Goal: Information Seeking & Learning: Learn about a topic

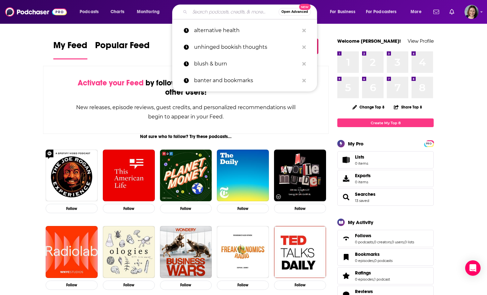
click at [232, 12] on input "Search podcasts, credits, & more..." at bounding box center [234, 12] width 89 height 10
paste input "Ketogenic Diet & Mental Health"
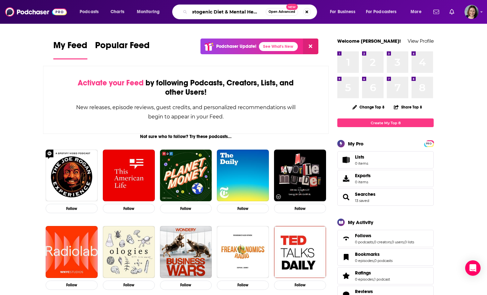
type input "Ketogenic Diet & Mental Health"
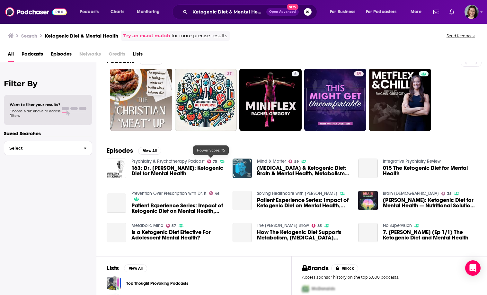
scroll to position [15, 0]
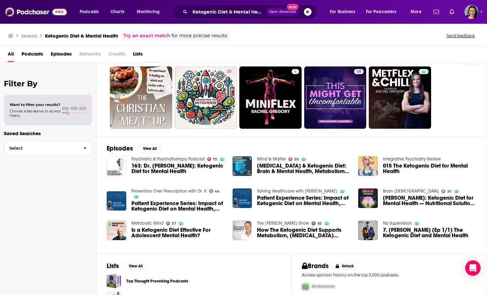
click at [165, 168] on span "163: Dr. [PERSON_NAME]: Ketogenic Diet for Mental Health" at bounding box center [177, 168] width 93 height 11
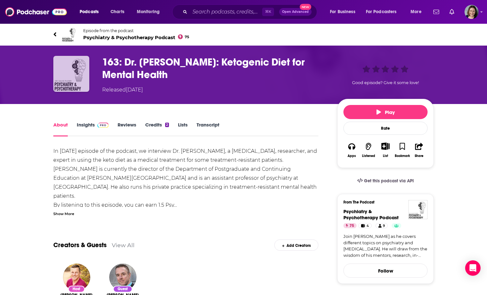
click at [79, 69] on img "163: Dr. Chris Palmer: Ketogenic Diet for Mental Health" at bounding box center [71, 74] width 36 height 36
click at [66, 60] on img "163: Dr. Chris Palmer: Ketogenic Diet for Mental Health" at bounding box center [71, 74] width 36 height 36
click at [72, 34] on img at bounding box center [69, 34] width 15 height 15
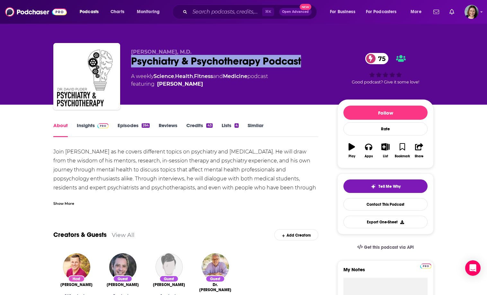
drag, startPoint x: 130, startPoint y: 60, endPoint x: 304, endPoint y: 59, distance: 173.7
click at [304, 59] on div "[PERSON_NAME], M.D. Psychiatry & [MEDICAL_DATA] Podcast 75 A weekly Science , H…" at bounding box center [243, 77] width 380 height 69
copy h1 "Psychiatry & Psychotherapy Podcast"
click at [304, 59] on div "Psychiatry & [MEDICAL_DATA] Podcast 75" at bounding box center [229, 61] width 196 height 13
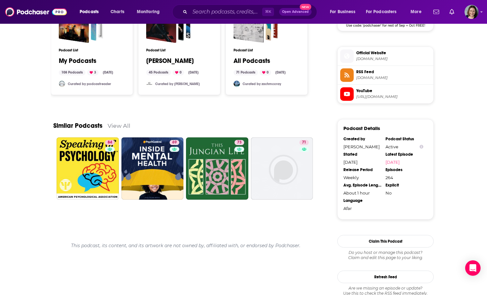
scroll to position [559, 0]
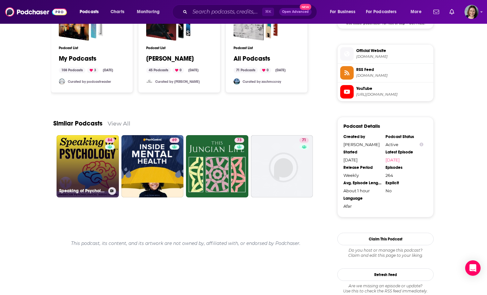
click at [88, 161] on link "84 Speaking of Psychology" at bounding box center [87, 166] width 62 height 62
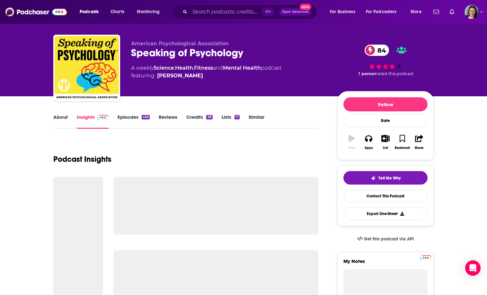
scroll to position [9, 0]
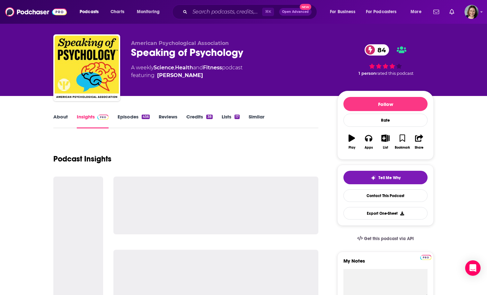
click at [63, 117] on link "About" at bounding box center [60, 121] width 14 height 15
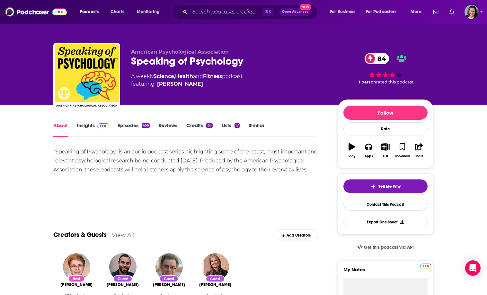
scroll to position [2, 0]
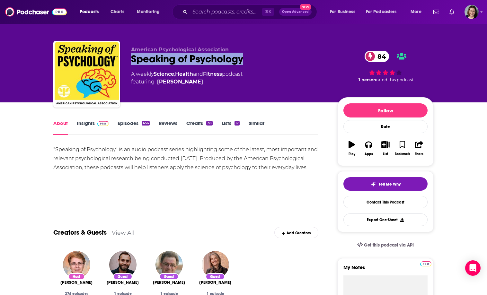
drag, startPoint x: 131, startPoint y: 58, endPoint x: 246, endPoint y: 59, distance: 114.9
click at [246, 59] on div "Speaking of Psychology 84" at bounding box center [229, 59] width 196 height 13
copy h1 "Speaking of Psychology"
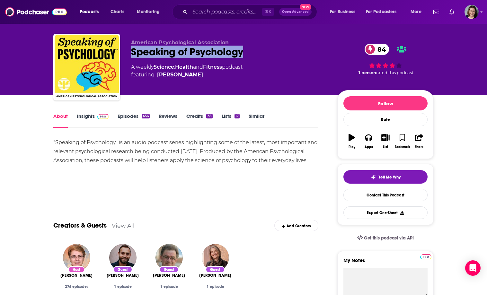
scroll to position [10, 0]
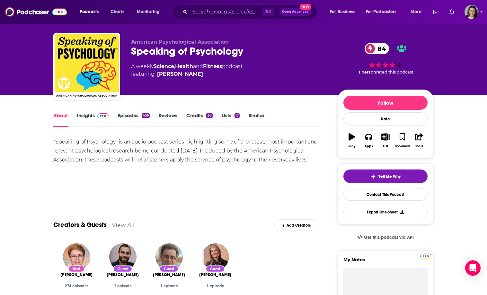
click at [202, 171] on div ""Speaking of Psychology" is an audio podcast series highlighting some of the la…" at bounding box center [185, 159] width 265 height 45
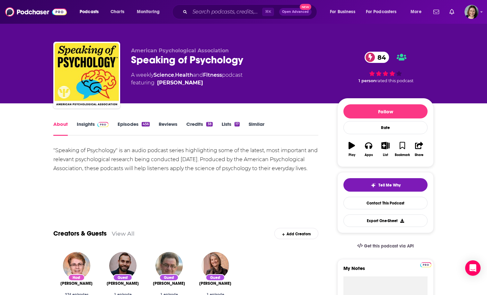
scroll to position [0, 0]
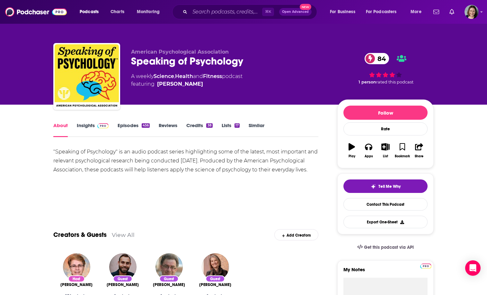
click at [117, 176] on div ""Speaking of Psychology" is an audio podcast series highlighting some of the la…" at bounding box center [185, 169] width 265 height 45
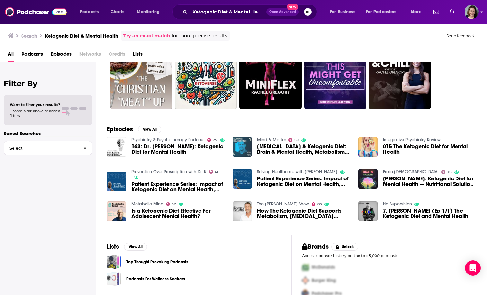
scroll to position [35, 0]
click at [275, 146] on span "[MEDICAL_DATA] & Ketogenic Diet: Brain & Mental Health, Metabolism, Diet & Exer…" at bounding box center [303, 148] width 93 height 11
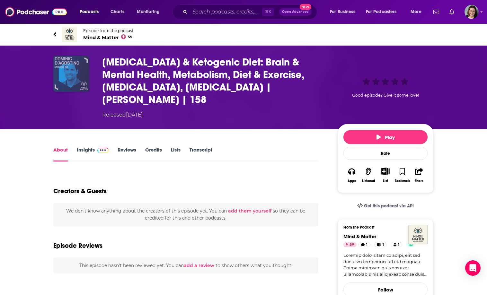
click at [70, 80] on img "Ketosis & Ketogenic Diet: Brain & Mental Health, Metabolism, Diet & Exercise, C…" at bounding box center [71, 74] width 36 height 36
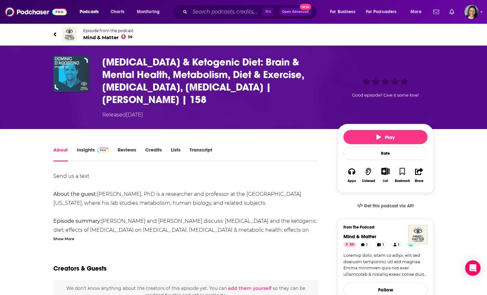
click at [69, 32] on img at bounding box center [69, 34] width 15 height 15
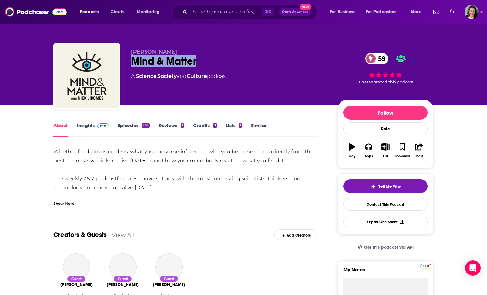
drag, startPoint x: 140, startPoint y: 60, endPoint x: 205, endPoint y: 60, distance: 64.8
click at [205, 60] on div "[PERSON_NAME] Mind & Matter 59 A Science , Society and Culture podcast 59 1 per…" at bounding box center [243, 77] width 380 height 69
copy h1 "Mind & Matter"
click at [205, 60] on div "Mind & Matter 59" at bounding box center [229, 61] width 196 height 13
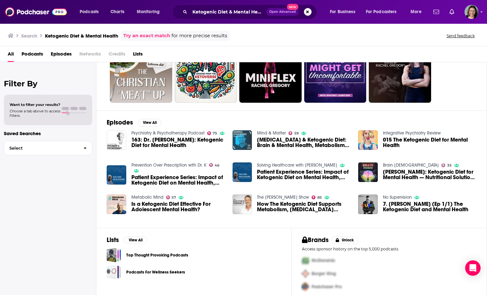
scroll to position [46, 0]
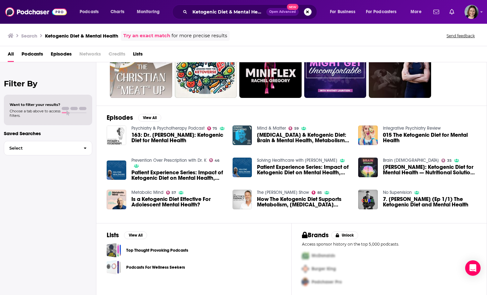
click at [395, 167] on span "[PERSON_NAME]: Ketogenic Diet for Mental Health — Nutritional Solutions to [MED…" at bounding box center [429, 169] width 93 height 11
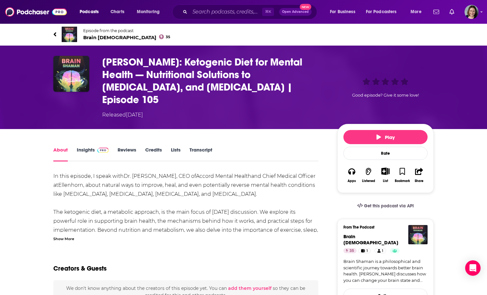
click at [67, 35] on img at bounding box center [69, 34] width 15 height 15
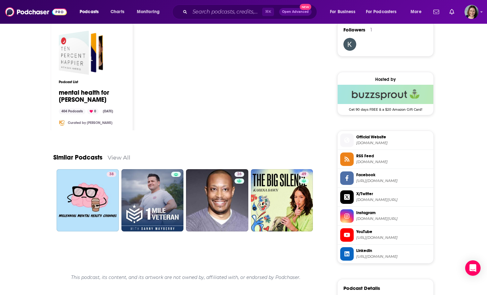
scroll to position [475, 0]
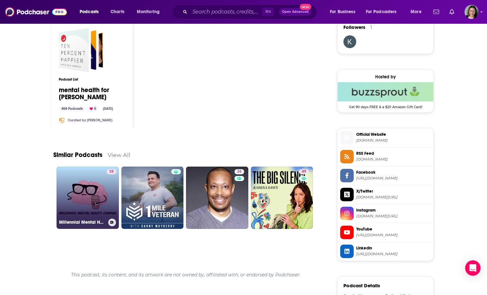
click at [107, 192] on div "38" at bounding box center [112, 193] width 10 height 49
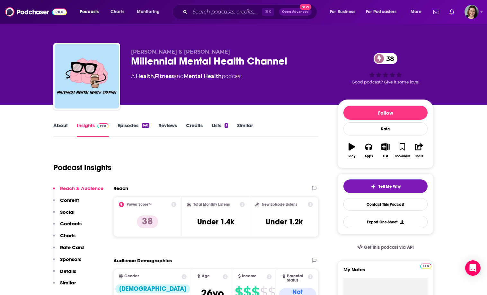
click at [60, 131] on link "About" at bounding box center [60, 129] width 14 height 15
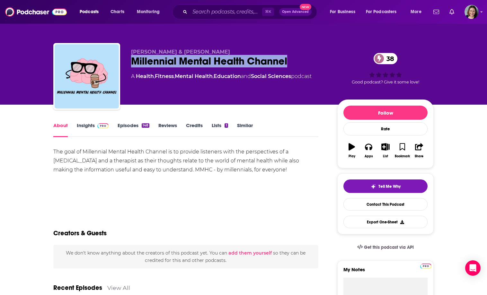
drag, startPoint x: 131, startPoint y: 60, endPoint x: 299, endPoint y: 61, distance: 167.9
click at [299, 61] on div "Millennial Mental Health Channel 38" at bounding box center [229, 61] width 196 height 13
copy h1 "Millennial Mental Health Channel"
click at [299, 61] on div "Millennial Mental Health Channel 38" at bounding box center [229, 61] width 196 height 13
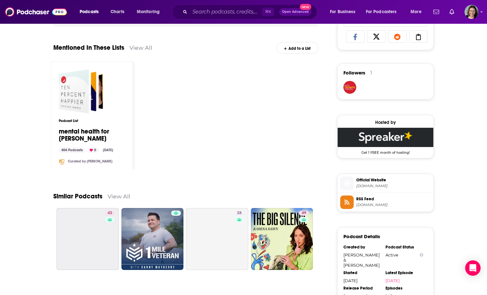
scroll to position [506, 0]
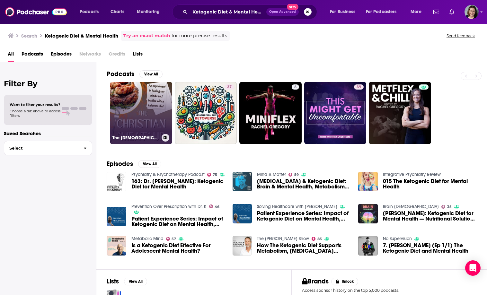
scroll to position [46, 0]
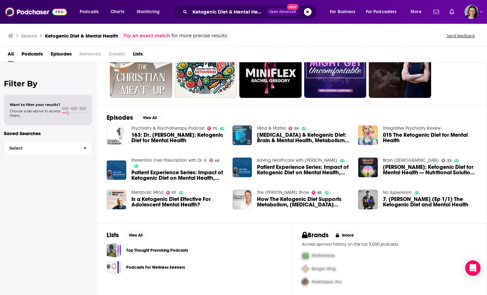
click at [297, 204] on span "How The Ketogenic Diet Supports Metabolism, [MEDICAL_DATA] Therapy, And Mental …" at bounding box center [303, 201] width 93 height 11
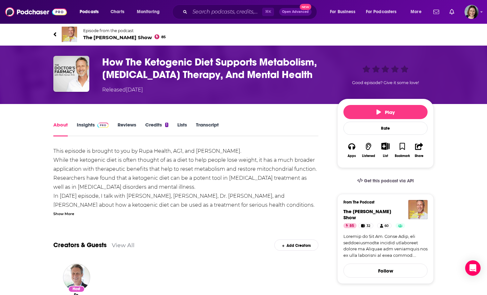
click at [69, 36] on img at bounding box center [69, 34] width 15 height 15
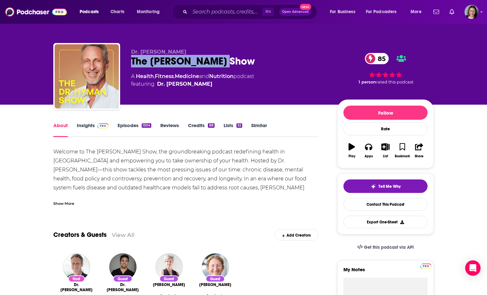
drag, startPoint x: 127, startPoint y: 61, endPoint x: 241, endPoint y: 65, distance: 114.6
click at [241, 65] on div "Dr. [PERSON_NAME] The [PERSON_NAME] Show 85 A Health , Fitness , Medicine and N…" at bounding box center [243, 77] width 380 height 69
copy h1 "The [PERSON_NAME] Show"
click at [241, 64] on div "The [PERSON_NAME] Show 85" at bounding box center [229, 61] width 196 height 13
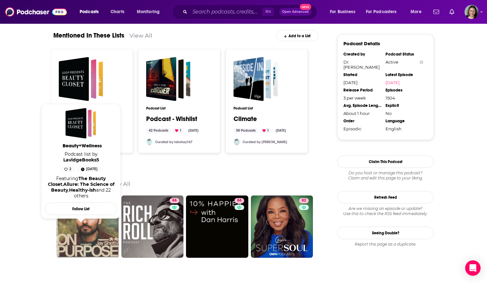
scroll to position [652, 0]
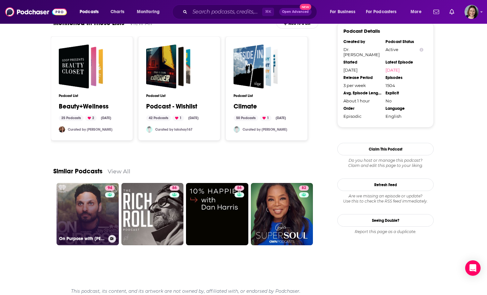
click at [71, 200] on link "94 On Purpose with [PERSON_NAME]" at bounding box center [87, 214] width 62 height 62
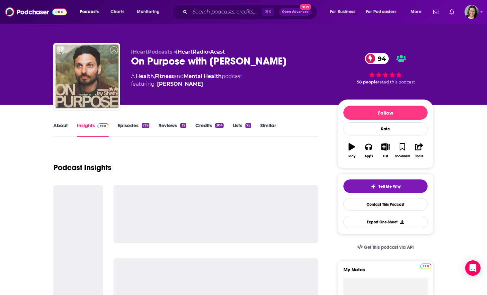
click at [60, 129] on link "About" at bounding box center [60, 129] width 14 height 15
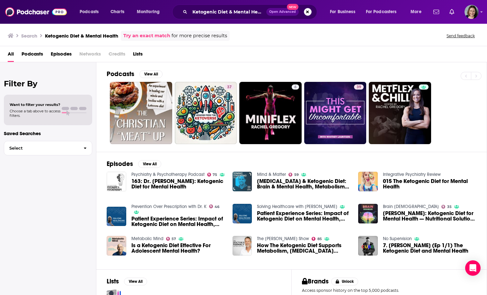
scroll to position [46, 0]
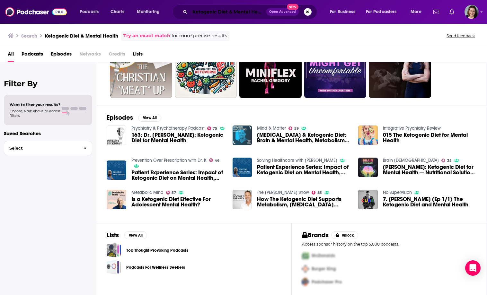
click at [244, 9] on input "Ketogenic Diet & Mental Health" at bounding box center [228, 12] width 76 height 10
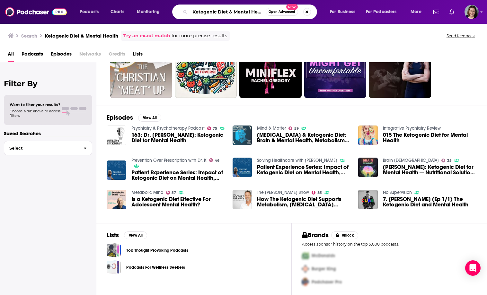
drag, startPoint x: 233, startPoint y: 12, endPoint x: 198, endPoint y: 12, distance: 35.6
click at [198, 12] on input "Ketogenic Diet & Mental Health" at bounding box center [228, 12] width 76 height 10
click at [230, 12] on input "Ketogenic Diet & Mental Health" at bounding box center [228, 12] width 76 height 10
drag, startPoint x: 230, startPoint y: 12, endPoint x: 267, endPoint y: 12, distance: 36.6
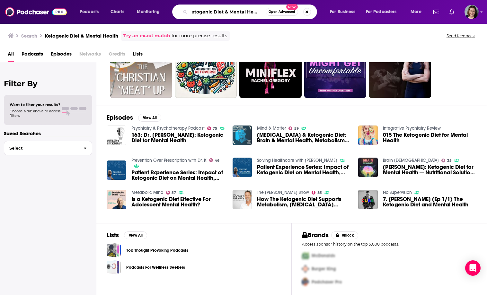
click at [267, 12] on div "Ketogenic Diet & Mental Health Open Advanced New" at bounding box center [244, 11] width 145 height 15
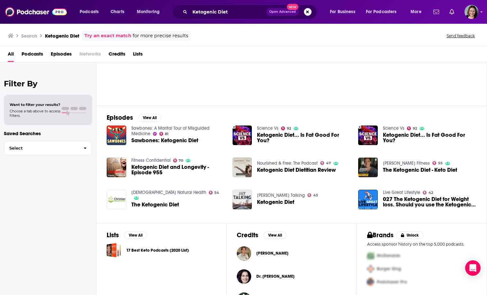
scroll to position [67, 0]
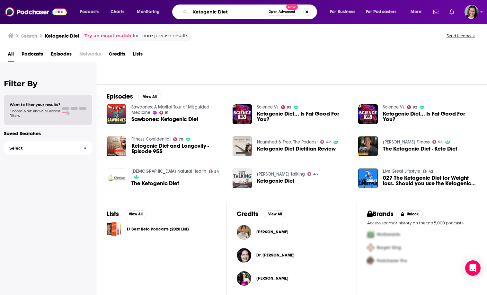
click at [229, 13] on input "Ketogenic Diet" at bounding box center [228, 12] width 76 height 10
paste input "How Ketones Improve Brain Health"
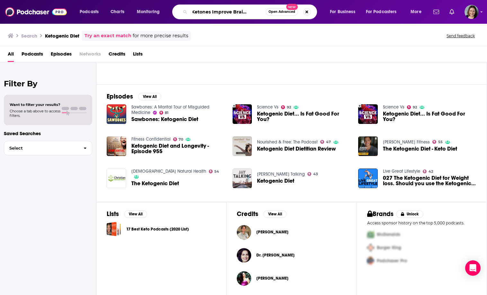
type input "How Ketones Improve Brain Health"
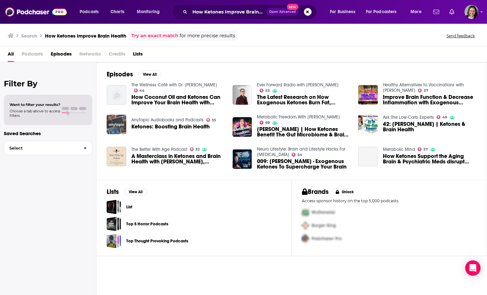
click at [120, 126] on img "Ketones: Boosting Brain Health" at bounding box center [117, 125] width 20 height 20
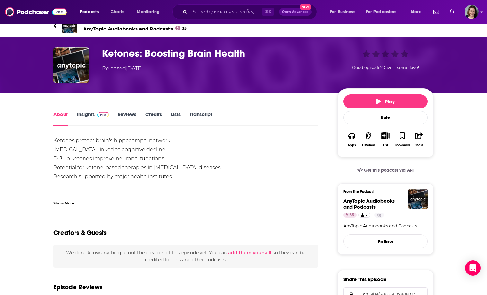
scroll to position [9, 0]
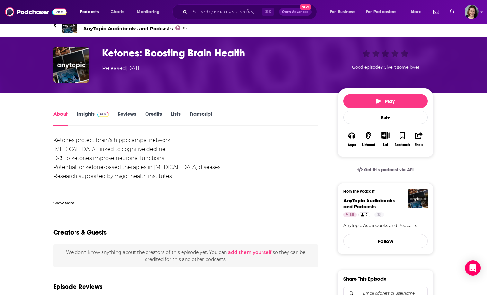
click at [88, 112] on link "Insights" at bounding box center [93, 118] width 32 height 15
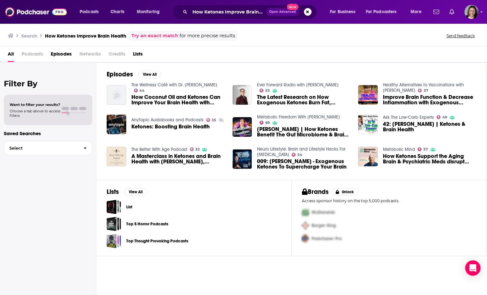
click at [117, 158] on img "A Masterclass in Ketones and Brain Health with Dr. Mary Newport, MD" at bounding box center [117, 157] width 20 height 20
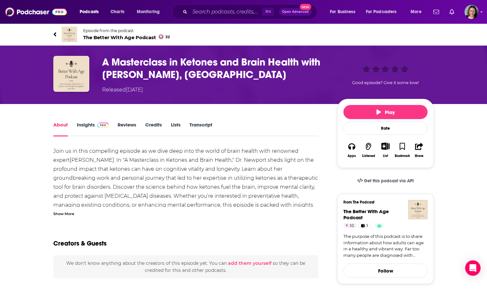
click at [70, 38] on img at bounding box center [69, 34] width 15 height 15
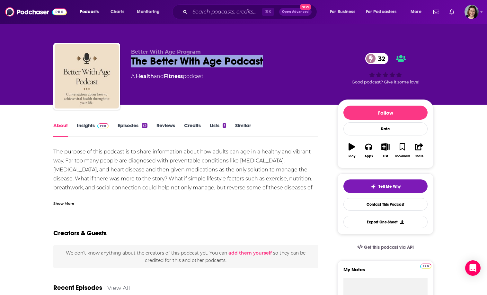
drag, startPoint x: 130, startPoint y: 59, endPoint x: 265, endPoint y: 62, distance: 135.2
click at [265, 62] on div "Better With Age Program The Better With Age Podcast 32 A Health and Fitness pod…" at bounding box center [243, 77] width 380 height 69
copy h1 "The Better With Age Podcast"
click at [265, 62] on div "The Better With Age Podcast 32" at bounding box center [229, 61] width 196 height 13
drag, startPoint x: 129, startPoint y: 62, endPoint x: 283, endPoint y: 62, distance: 154.1
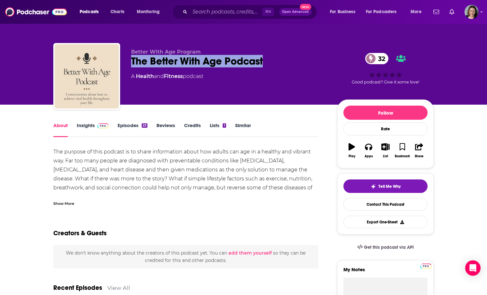
click at [283, 62] on div "Better With Age Program The Better With Age Podcast 32 A Health and Fitness pod…" at bounding box center [243, 77] width 380 height 69
copy h1 "The Better With Age Podcast"
click at [283, 62] on div "The Better With Age Podcast 32" at bounding box center [229, 61] width 196 height 13
drag, startPoint x: 132, startPoint y: 60, endPoint x: 276, endPoint y: 60, distance: 143.8
click at [276, 60] on div "The Better With Age Podcast 32" at bounding box center [229, 61] width 196 height 13
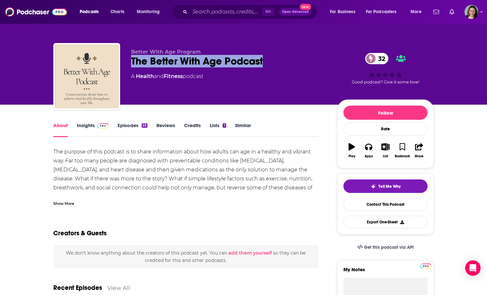
copy h1 "The Better With Age Podcast"
click at [276, 60] on div "The Better With Age Podcast 32" at bounding box center [229, 61] width 196 height 13
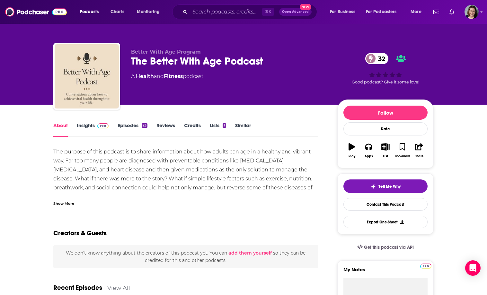
click at [61, 204] on div "Show More" at bounding box center [63, 203] width 21 height 6
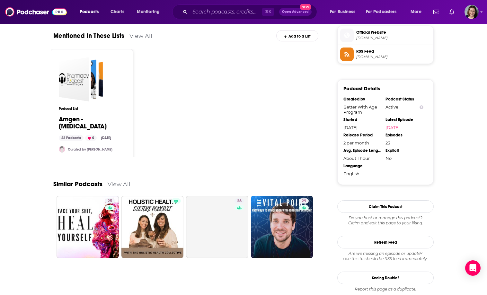
scroll to position [485, 0]
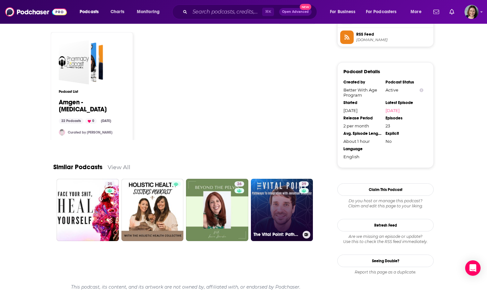
click at [287, 213] on link "29 The Vital Point: Pathways To Integration" at bounding box center [282, 210] width 62 height 62
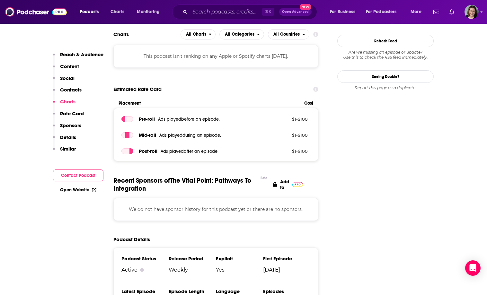
scroll to position [679, 0]
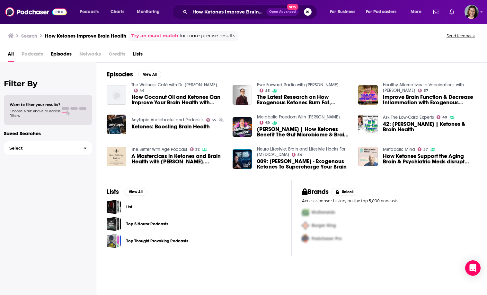
click at [374, 160] on img "How Ketones Support the Aging Brain & Psychiatric Meds disrupt brain energy - D…" at bounding box center [368, 157] width 20 height 20
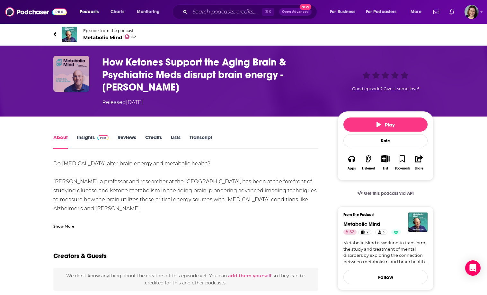
click at [82, 80] on img "How Ketones Support the Aging Brain & Psychiatric Meds disrupt brain energy - D…" at bounding box center [71, 74] width 36 height 36
click at [79, 72] on img "How Ketones Support the Aging Brain & Psychiatric Meds disrupt brain energy - D…" at bounding box center [71, 74] width 36 height 36
click at [69, 33] on img at bounding box center [69, 34] width 15 height 15
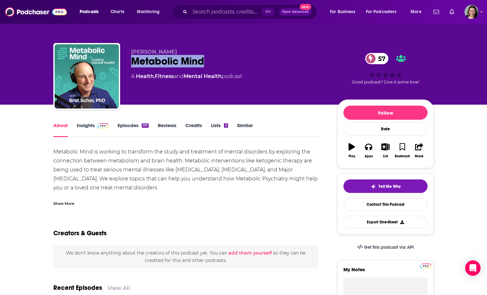
drag, startPoint x: 130, startPoint y: 61, endPoint x: 243, endPoint y: 63, distance: 113.3
click at [243, 63] on div "[PERSON_NAME] Metabolic Mind 57 A Health , Fitness and Mental Health podcast 57…" at bounding box center [243, 77] width 380 height 69
copy h1 "Metabolic Mind"
click at [243, 63] on div "Metabolic Mind 57" at bounding box center [229, 61] width 196 height 13
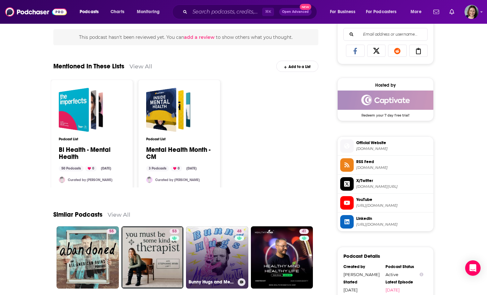
scroll to position [415, 0]
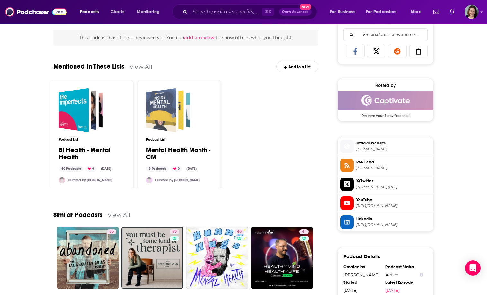
click at [167, 121] on div "Mental Health Month - CM" at bounding box center [161, 110] width 30 height 44
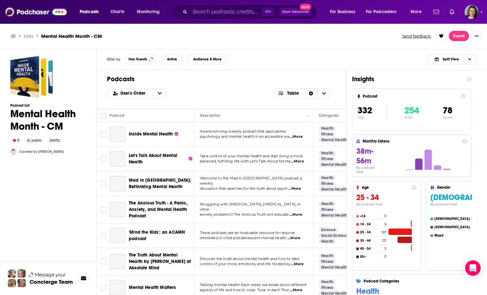
scroll to position [5, 0]
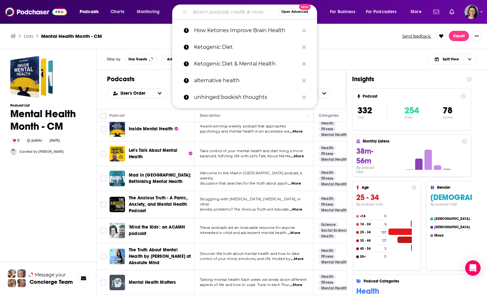
click at [201, 13] on input "Search podcasts, credits, & more..." at bounding box center [234, 12] width 89 height 10
click at [87, 14] on span "Podcasts" at bounding box center [89, 11] width 19 height 9
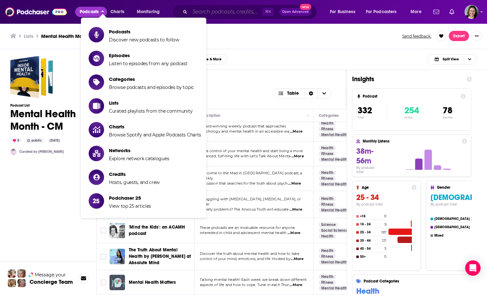
click at [220, 12] on input "Search podcasts, credits, & more..." at bounding box center [226, 12] width 72 height 10
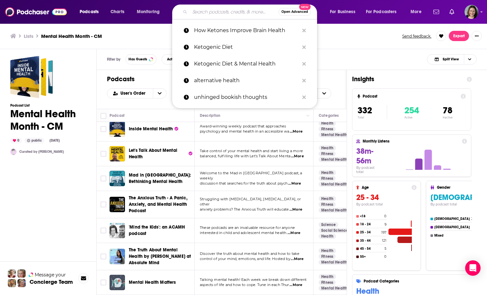
paste input "Courage to [PERSON_NAME]"
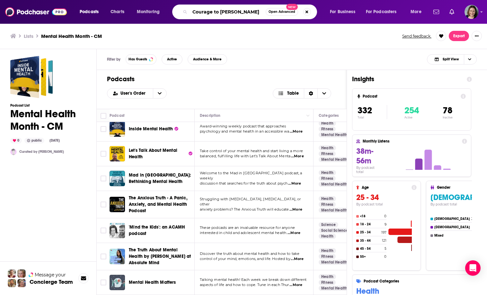
scroll to position [0, 11]
type input "Courage to [PERSON_NAME]"
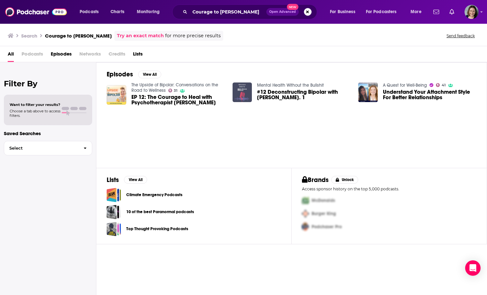
click at [250, 92] on img "#12 Deconstructing Bipolar with Anna Pt. 1" at bounding box center [242, 92] width 20 height 20
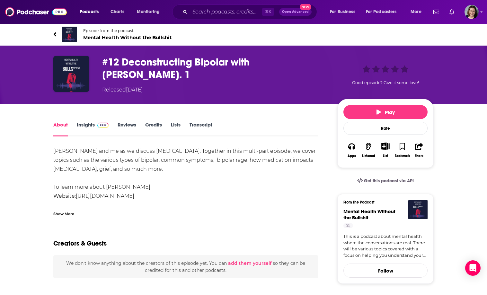
click at [76, 32] on img at bounding box center [69, 34] width 15 height 15
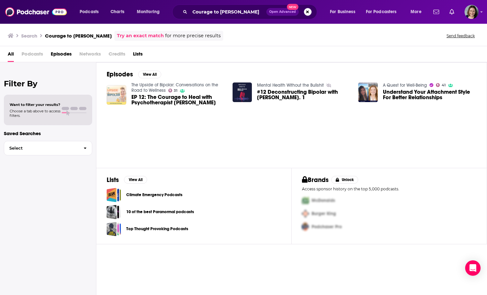
click at [117, 97] on img "EP 12: The Courage to Heal with Psychotherapist Anna Khandrueva" at bounding box center [117, 95] width 20 height 20
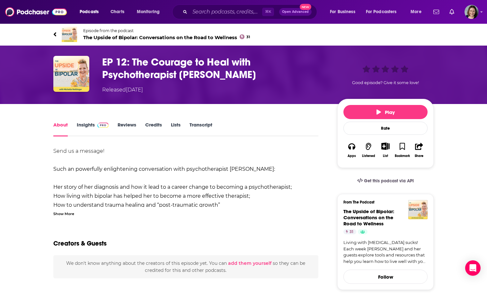
click at [71, 40] on img at bounding box center [69, 34] width 15 height 15
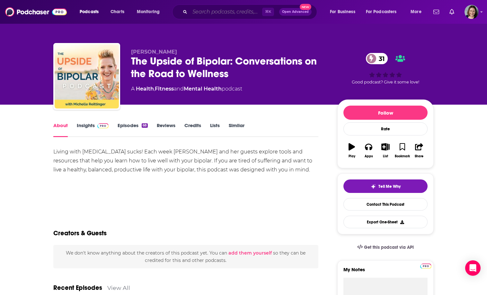
click at [245, 7] on input "Search podcasts, credits, & more..." at bounding box center [226, 12] width 72 height 10
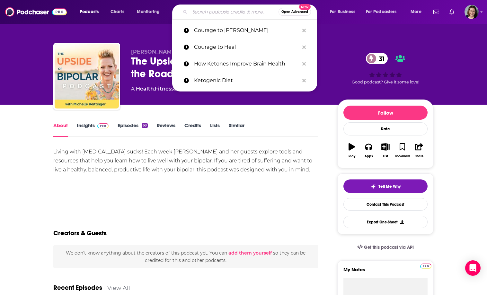
paste input "Courage to Heal"
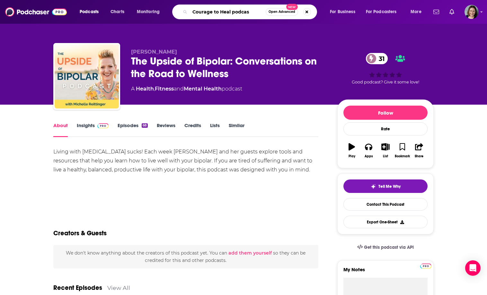
type input "Courage to Heal podcast"
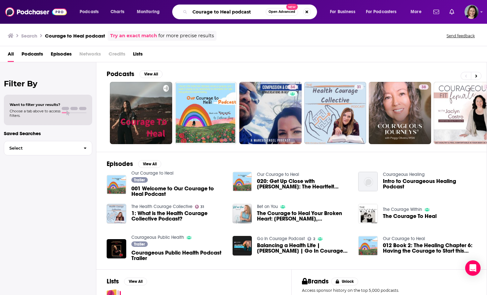
click at [230, 13] on input "Courage to Heal podcast" at bounding box center [228, 12] width 76 height 10
paste input "LowCarbUSA Podcast"
type input "LowCarbUSA Podcast"
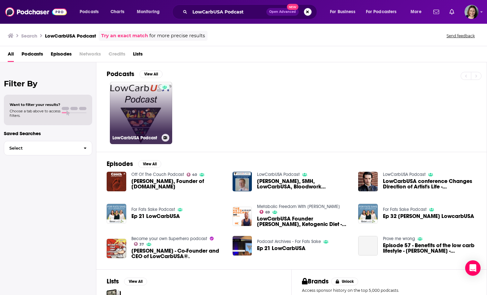
click at [130, 106] on link "LowCarbUSA Podcast" at bounding box center [141, 113] width 62 height 62
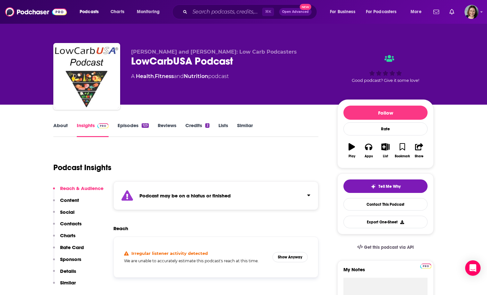
click at [237, 198] on div "Podcast may be on a hiatus or finished" at bounding box center [215, 195] width 205 height 29
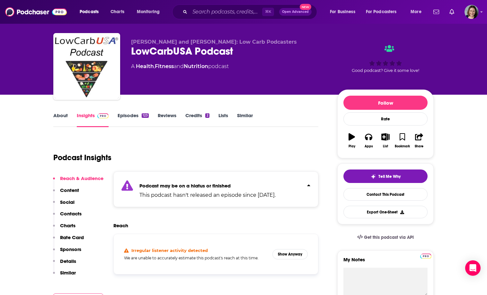
scroll to position [14, 0]
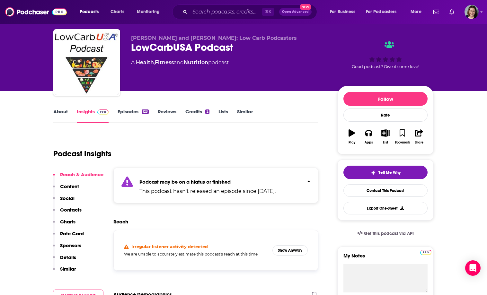
click at [62, 115] on link "About" at bounding box center [60, 115] width 14 height 15
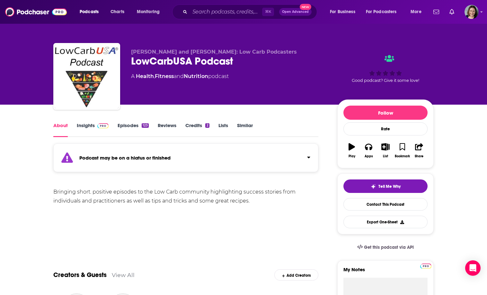
click at [147, 158] on strong "Podcast may be on a hiatus or finished" at bounding box center [124, 158] width 91 height 6
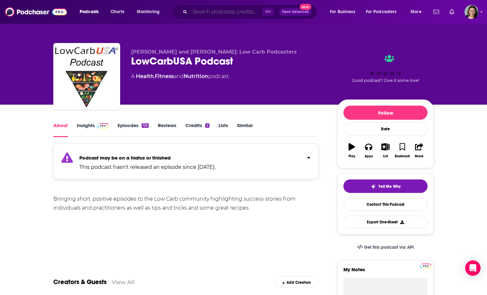
click at [223, 9] on input "Search podcasts, credits, & more..." at bounding box center [226, 12] width 72 height 10
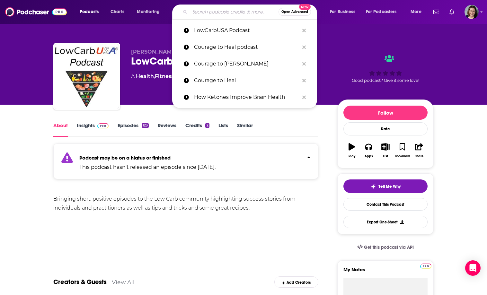
paste input "Hack Your Blood Sugar"
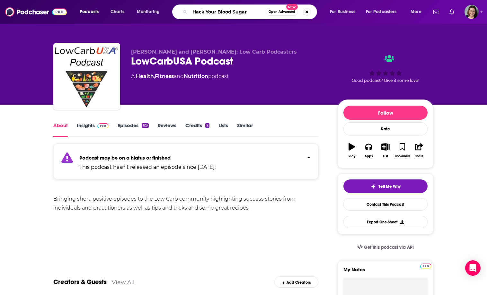
type input "Hack Your Blood Sugar'"
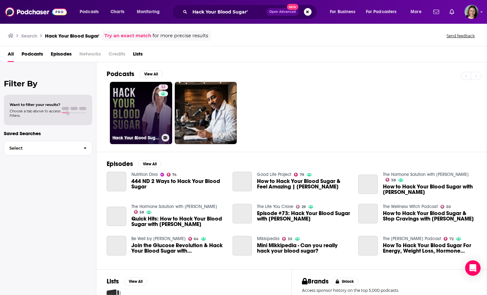
click at [137, 115] on link "33 Hack Your Blood Sugar" at bounding box center [141, 113] width 62 height 62
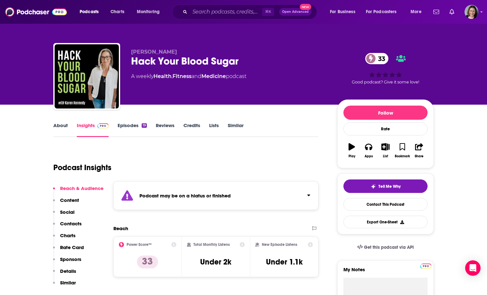
click at [61, 122] on link "About" at bounding box center [60, 129] width 14 height 15
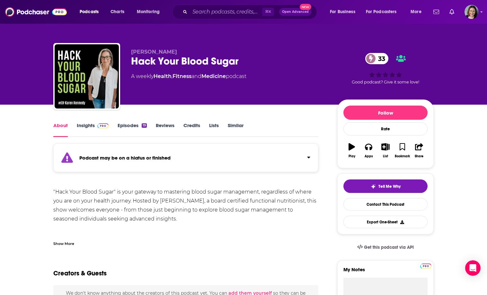
click at [174, 162] on div "Podcast may be on a hiatus or finished" at bounding box center [185, 157] width 265 height 29
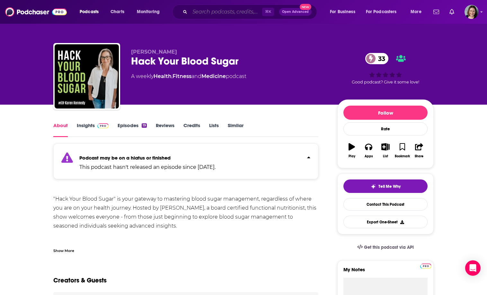
click at [225, 10] on input "Search podcasts, credits, & more..." at bounding box center [226, 12] width 72 height 10
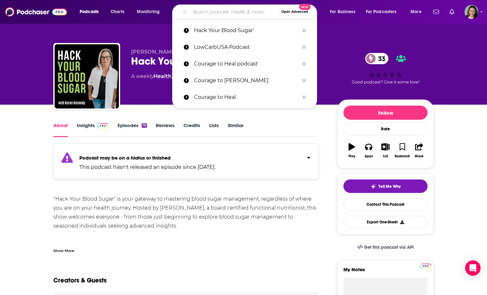
paste input "[PERSON_NAME] [PERSON_NAME] - PrevMe"
type input "[PERSON_NAME] [PERSON_NAME] - PrevMe"
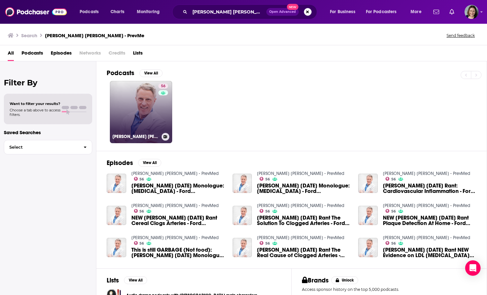
click at [142, 122] on link "56 [PERSON_NAME] [PERSON_NAME] - PrevMed" at bounding box center [141, 112] width 62 height 62
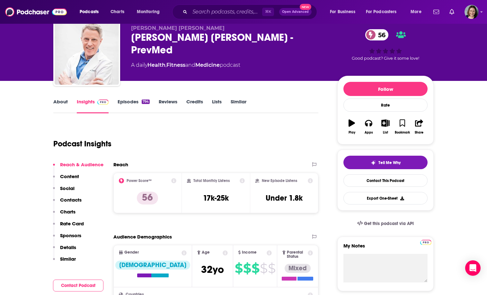
scroll to position [28, 0]
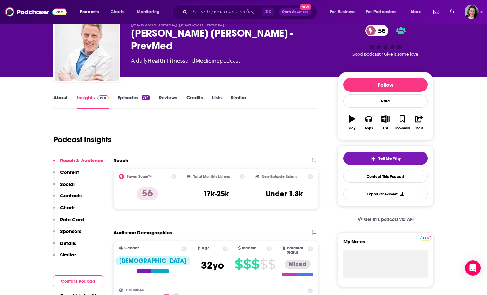
click at [65, 100] on link "About" at bounding box center [60, 101] width 14 height 15
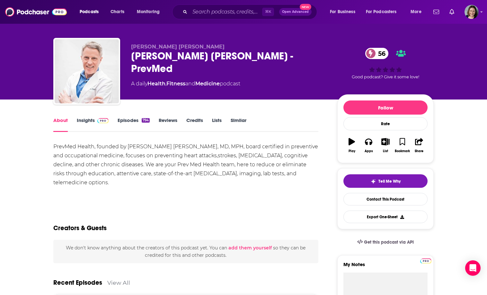
scroll to position [14, 0]
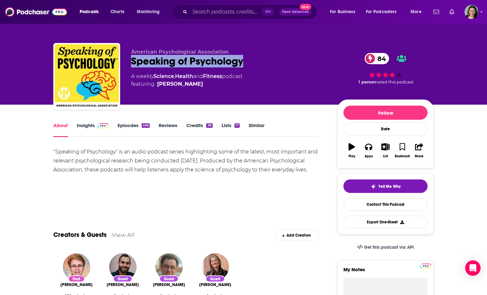
drag, startPoint x: 130, startPoint y: 60, endPoint x: 252, endPoint y: 62, distance: 121.7
click at [252, 62] on div "American Psychological Association Speaking of Psychology 84 A weekly Science ,…" at bounding box center [243, 77] width 380 height 69
copy h1 "Speaking of Psychology"
click at [252, 62] on div "Speaking of Psychology 84" at bounding box center [229, 61] width 196 height 13
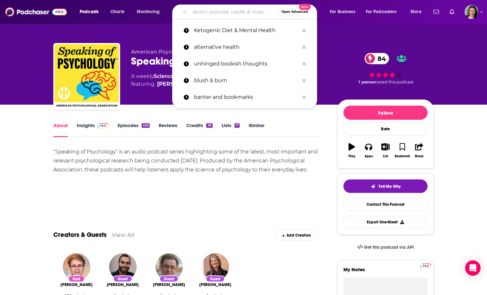
click at [200, 14] on input "Search podcasts, credits, & more..." at bounding box center [234, 12] width 89 height 10
paste input "Courage to Heal"
type input "Courage to Heal"
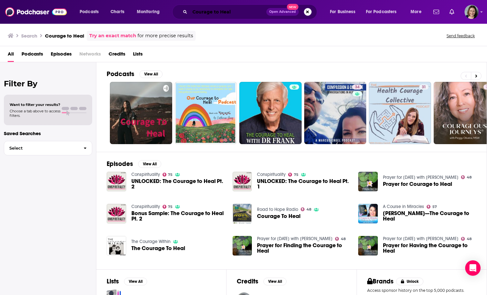
click at [233, 13] on input "Courage to Heal" at bounding box center [228, 12] width 76 height 10
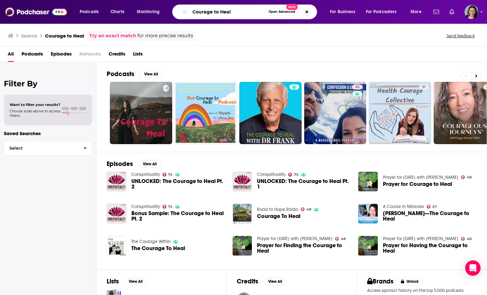
paste input "Anna Khandrueva"
type input "Courage to [PERSON_NAME]"
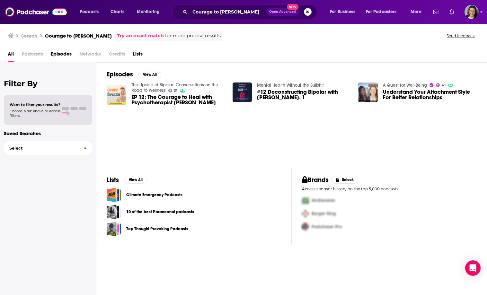
click at [36, 55] on span "Podcasts" at bounding box center [33, 55] width 22 height 13
click at [27, 53] on span "Podcasts" at bounding box center [33, 55] width 22 height 13
click at [58, 52] on span "Episodes" at bounding box center [61, 55] width 21 height 13
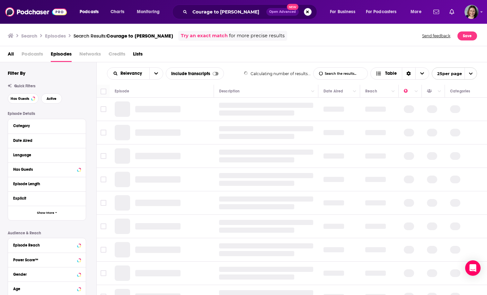
click at [35, 53] on span "Podcasts" at bounding box center [33, 55] width 22 height 13
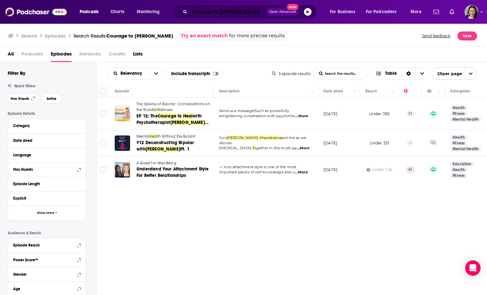
click at [222, 14] on input "Courage to [PERSON_NAME]" at bounding box center [228, 12] width 76 height 10
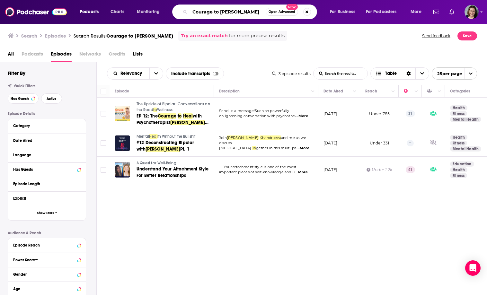
click at [222, 14] on input "Courage to [PERSON_NAME]" at bounding box center [228, 12] width 76 height 10
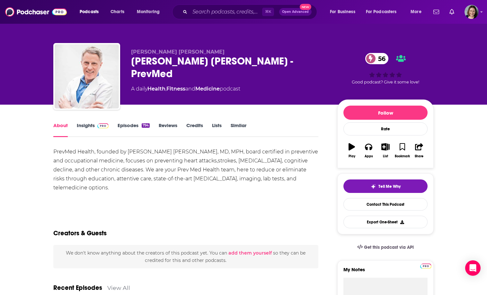
click at [85, 127] on link "Insights" at bounding box center [93, 129] width 32 height 15
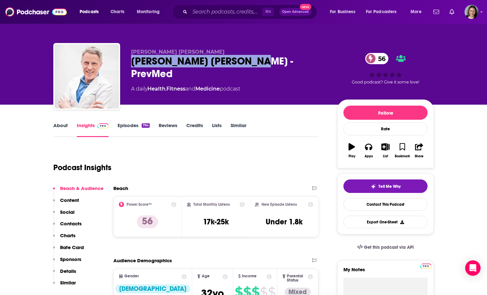
drag, startPoint x: 131, startPoint y: 62, endPoint x: 252, endPoint y: 62, distance: 120.4
click at [251, 62] on div "Dr Ford Brewer - PrevMed 56" at bounding box center [229, 67] width 196 height 25
copy h2 "[PERSON_NAME] [PERSON_NAME] - PrevMed"
click at [252, 62] on div "Dr Ford Brewer - PrevMed 56" at bounding box center [229, 67] width 196 height 25
